Goal: Register for event/course

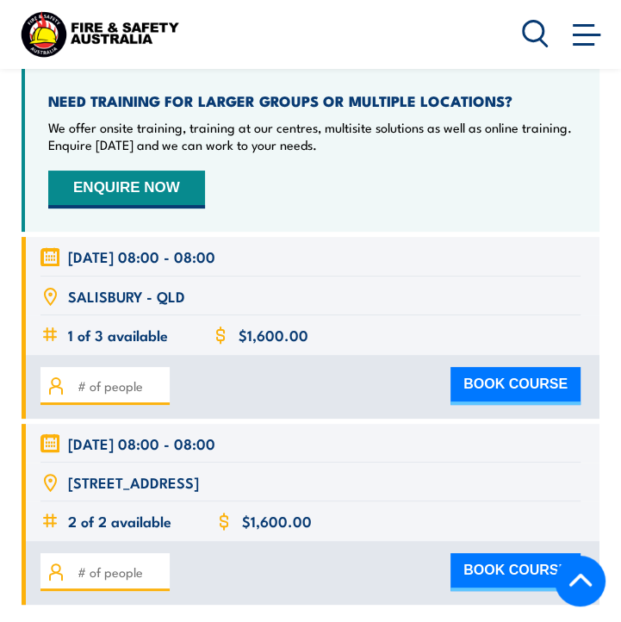
click at [53, 248] on icon at bounding box center [50, 257] width 20 height 19
click at [52, 259] on icon at bounding box center [52, 259] width 0 height 1
click at [93, 246] on span "1 Sep, 2025, 08:00 - 08:00" at bounding box center [141, 256] width 147 height 20
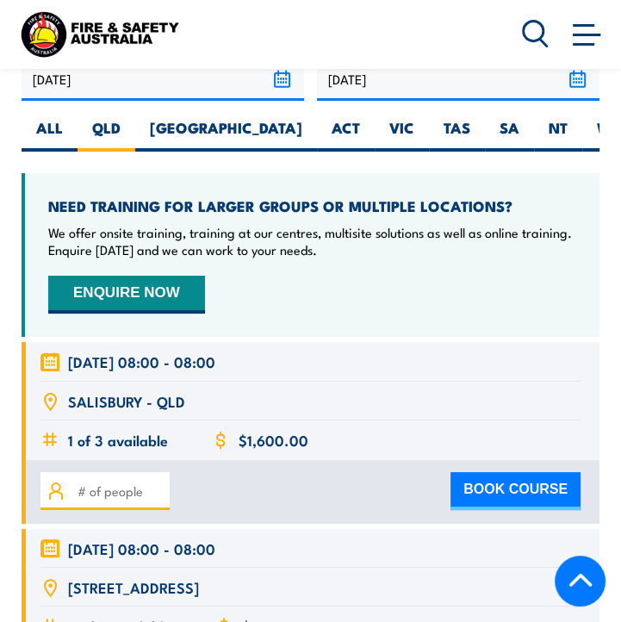
scroll to position [3005, 0]
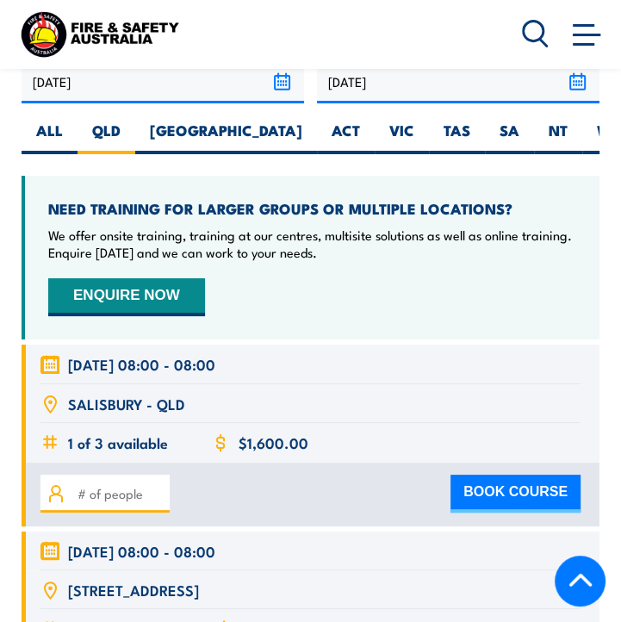
click at [479, 475] on button "BOOK COURSE" at bounding box center [516, 494] width 130 height 38
click at [236, 475] on div "BOOK COURSE" at bounding box center [310, 494] width 540 height 38
click at [82, 484] on input "number" at bounding box center [121, 493] width 86 height 19
type input "1"
click at [453, 475] on button "BOOK COURSE" at bounding box center [516, 494] width 130 height 38
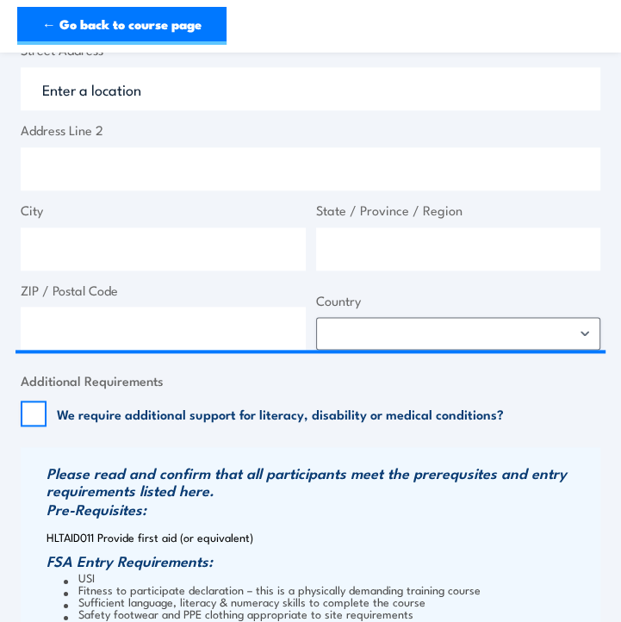
scroll to position [851, 0]
click at [196, 32] on link "← Go back to course page" at bounding box center [121, 26] width 209 height 38
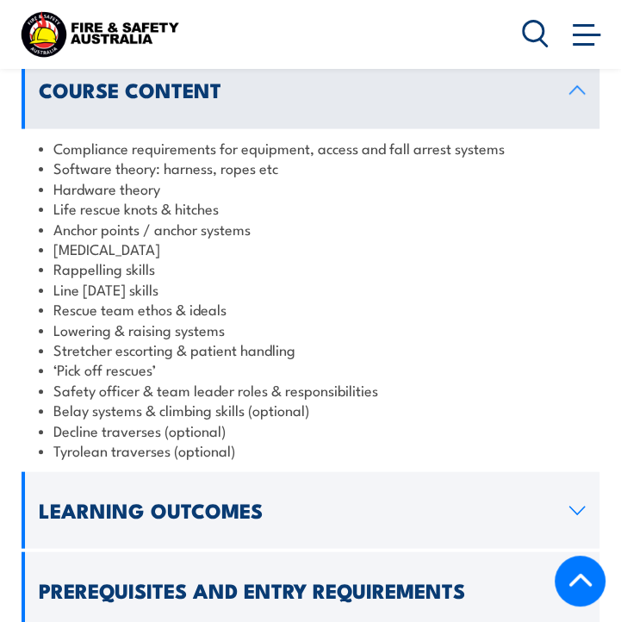
scroll to position [1592, 0]
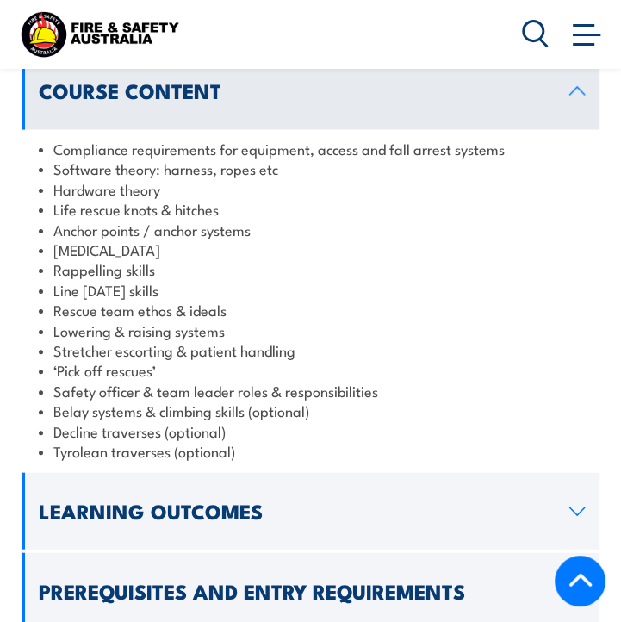
click at [223, 340] on li "Stretcher escorting & patient handling" at bounding box center [312, 350] width 547 height 20
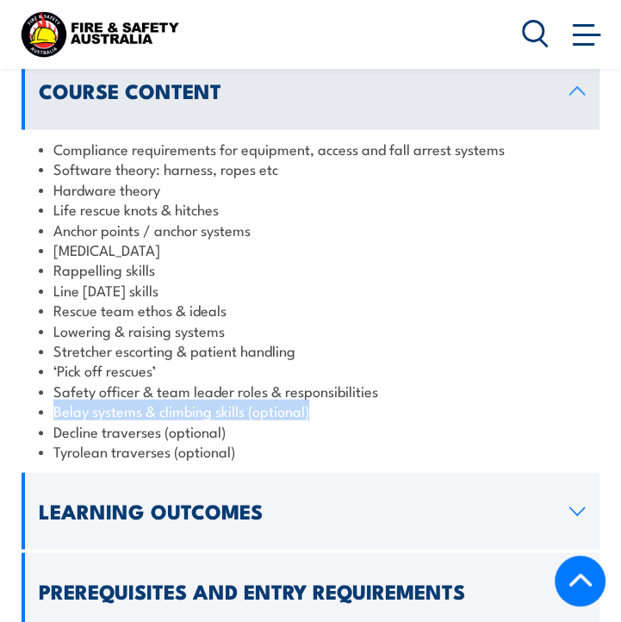
drag, startPoint x: 315, startPoint y: 363, endPoint x: 52, endPoint y: 364, distance: 263.7
click at [52, 401] on li "Belay systems & climbing skills (optional)" at bounding box center [312, 411] width 547 height 20
copy li "Belay systems & climbing skills (optional)"
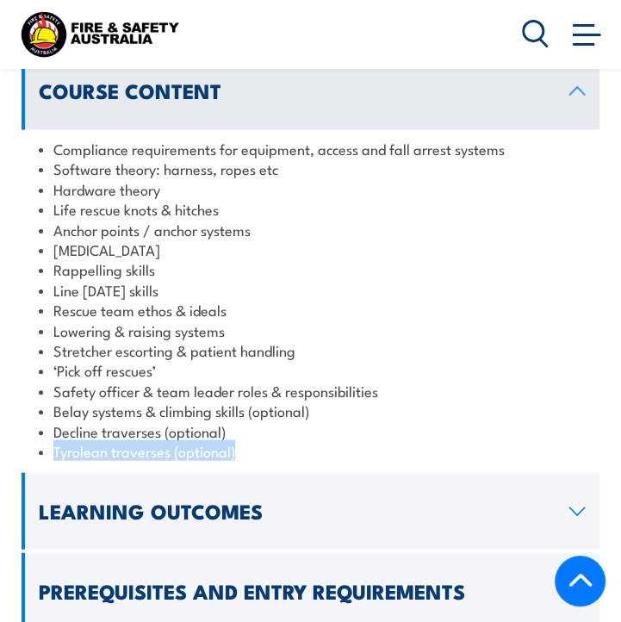
drag, startPoint x: 239, startPoint y: 408, endPoint x: 48, endPoint y: 404, distance: 190.5
click at [48, 441] on li "Tyrolean traverses (optional)" at bounding box center [312, 451] width 547 height 20
copy li "Tyrolean traverses (optional)"
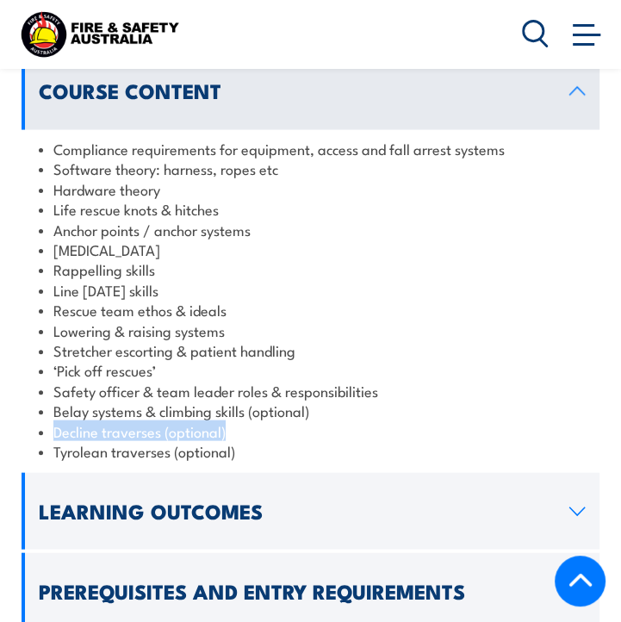
drag, startPoint x: 230, startPoint y: 377, endPoint x: 51, endPoint y: 377, distance: 179.2
click at [51, 421] on li "Decline traverses (optional)" at bounding box center [312, 431] width 547 height 20
copy li "Decline traverses (optional)"
